Goal: Transaction & Acquisition: Purchase product/service

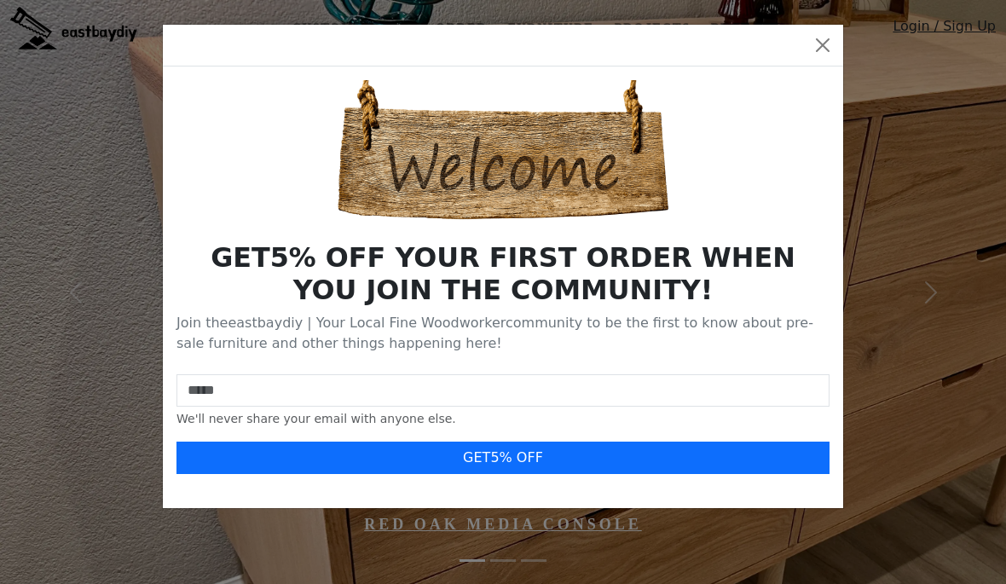
click at [826, 49] on button "Close" at bounding box center [822, 45] width 27 height 27
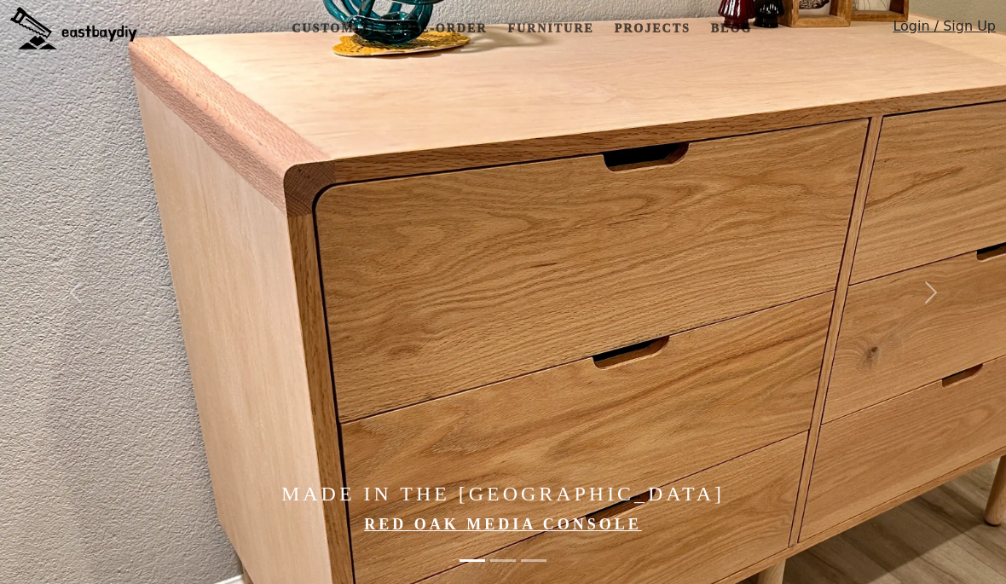
click at [546, 32] on link "Furniture" at bounding box center [550, 29] width 100 height 32
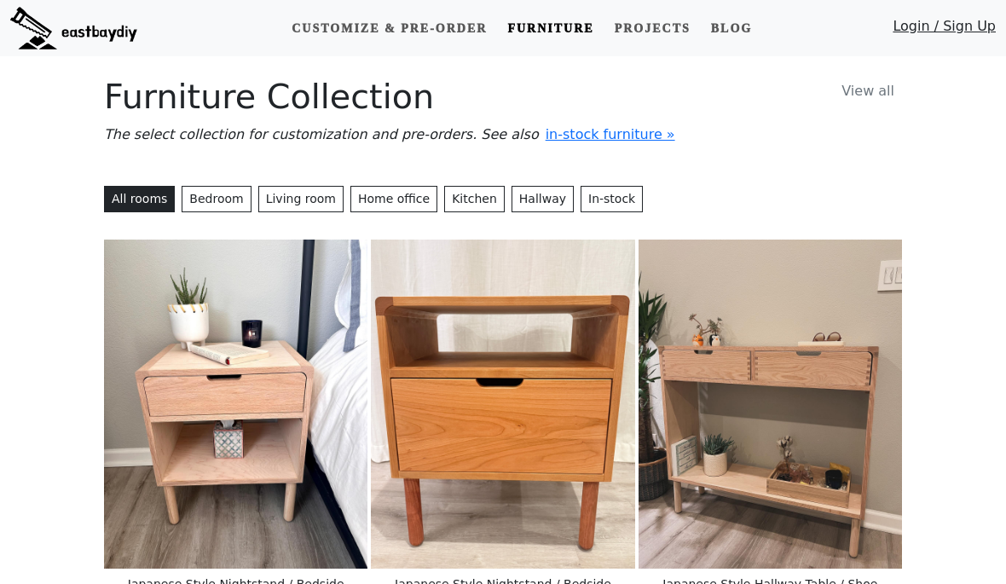
click at [590, 135] on span "in-stock furniture »" at bounding box center [611, 134] width 130 height 16
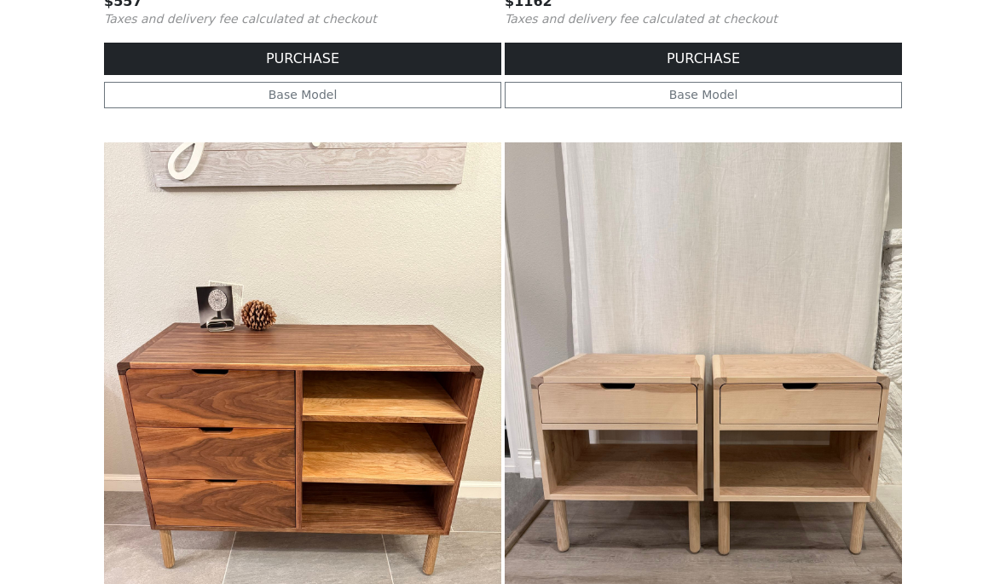
scroll to position [873, 0]
